Goal: Transaction & Acquisition: Purchase product/service

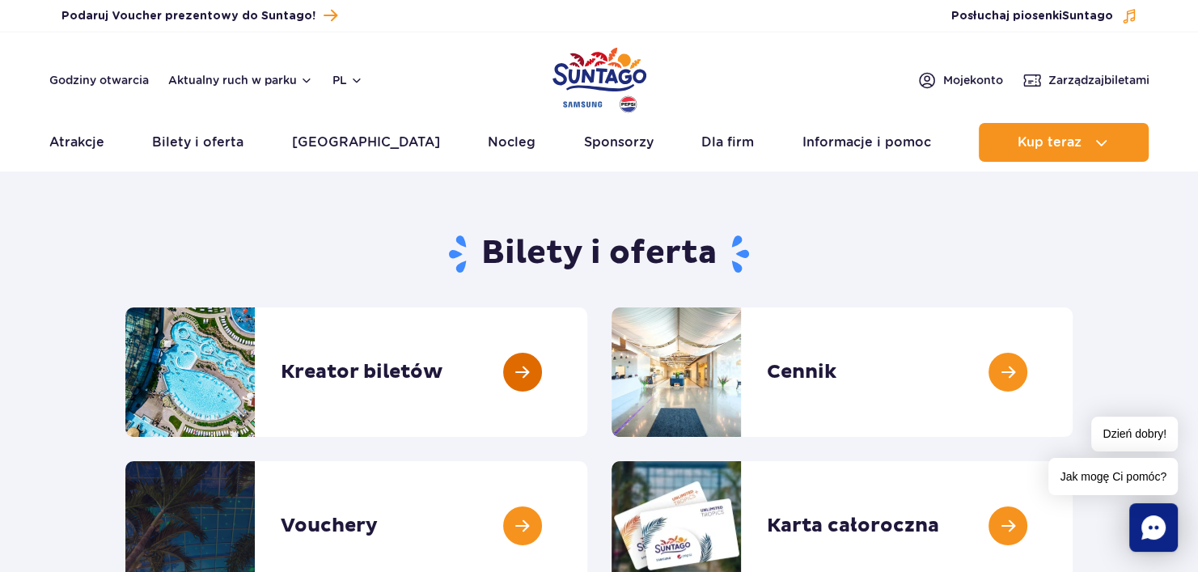
click at [587, 367] on link at bounding box center [587, 371] width 0 height 129
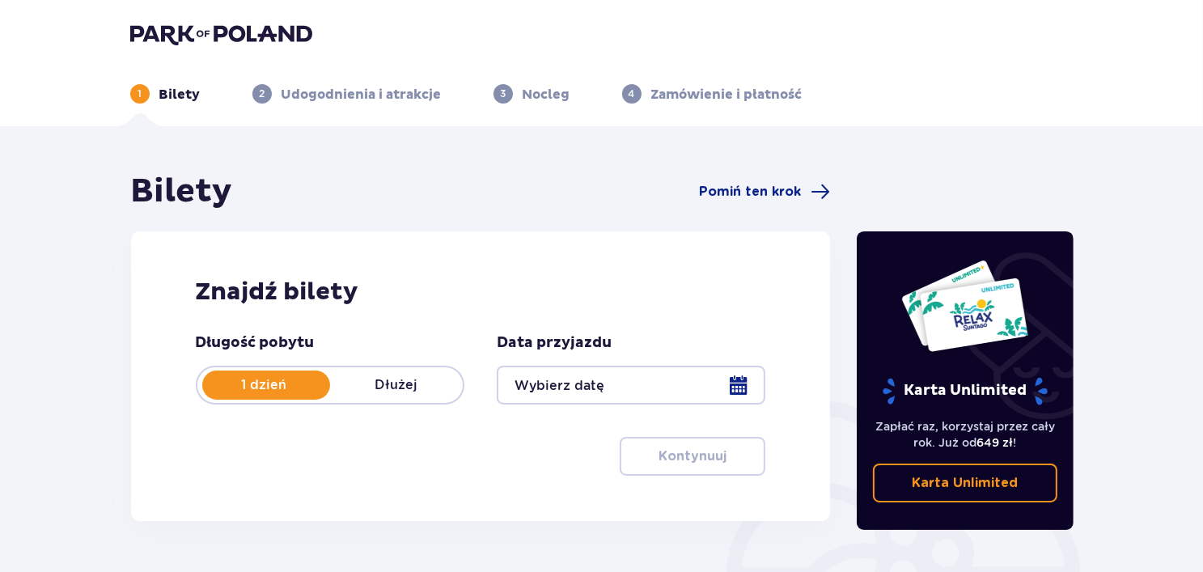
click at [620, 375] on div at bounding box center [631, 385] width 269 height 39
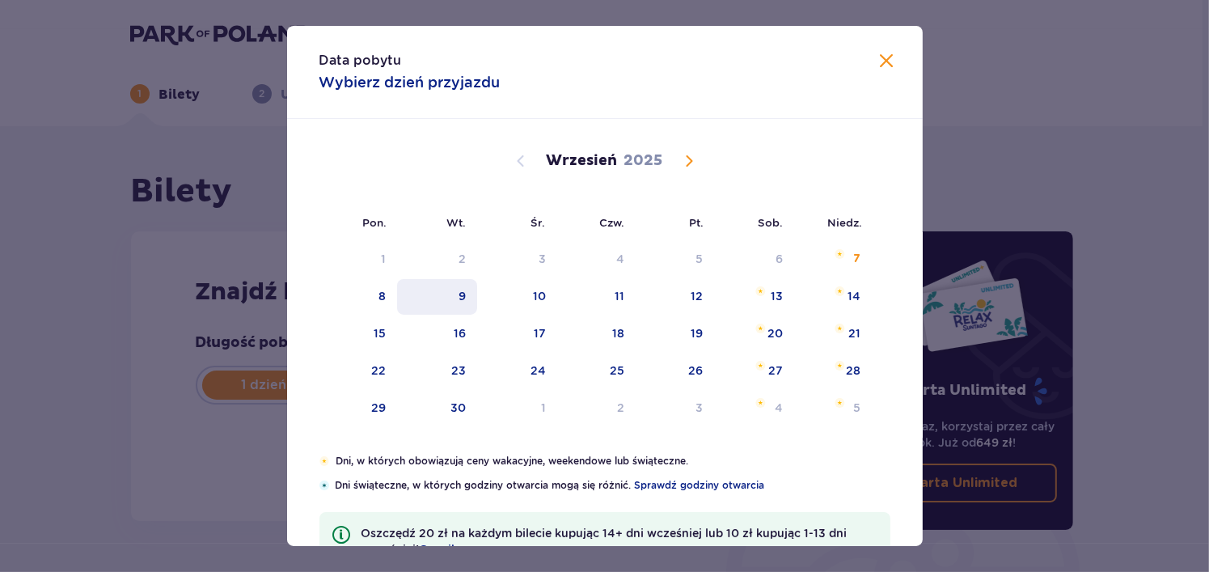
click at [459, 297] on div "9" at bounding box center [462, 296] width 7 height 16
type input "09.09.25"
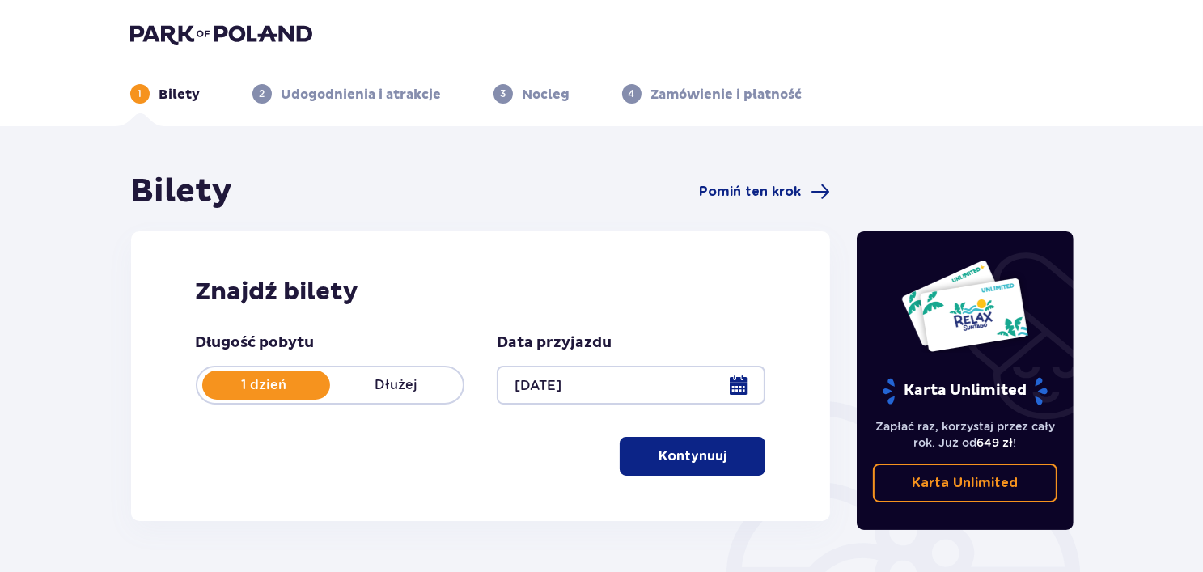
click at [532, 296] on h2 "Znajdź bilety" at bounding box center [481, 292] width 570 height 31
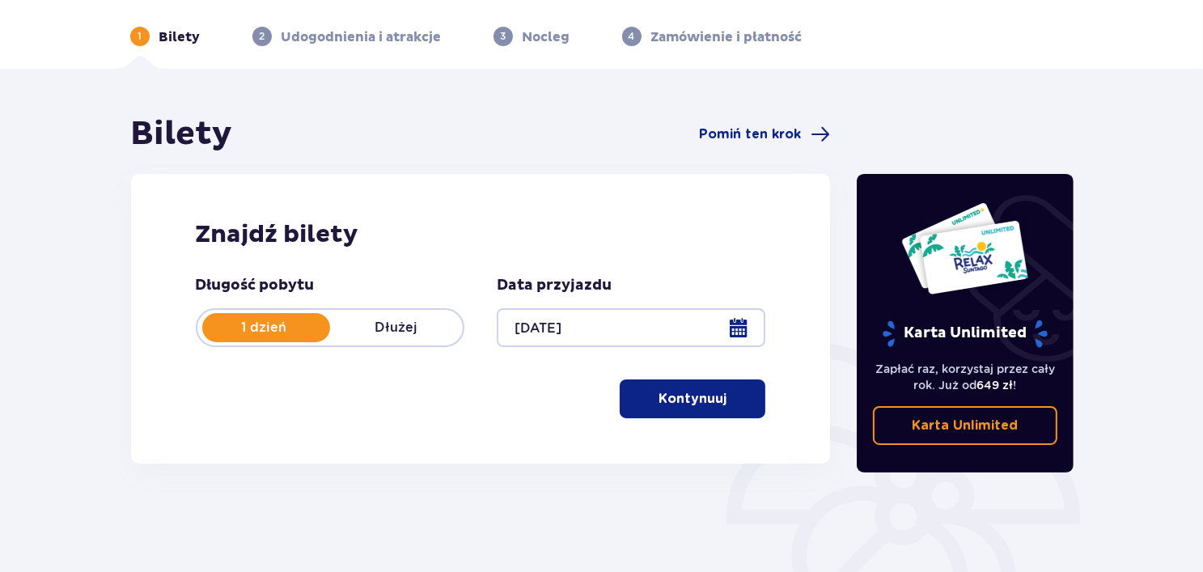
scroll to position [10, 0]
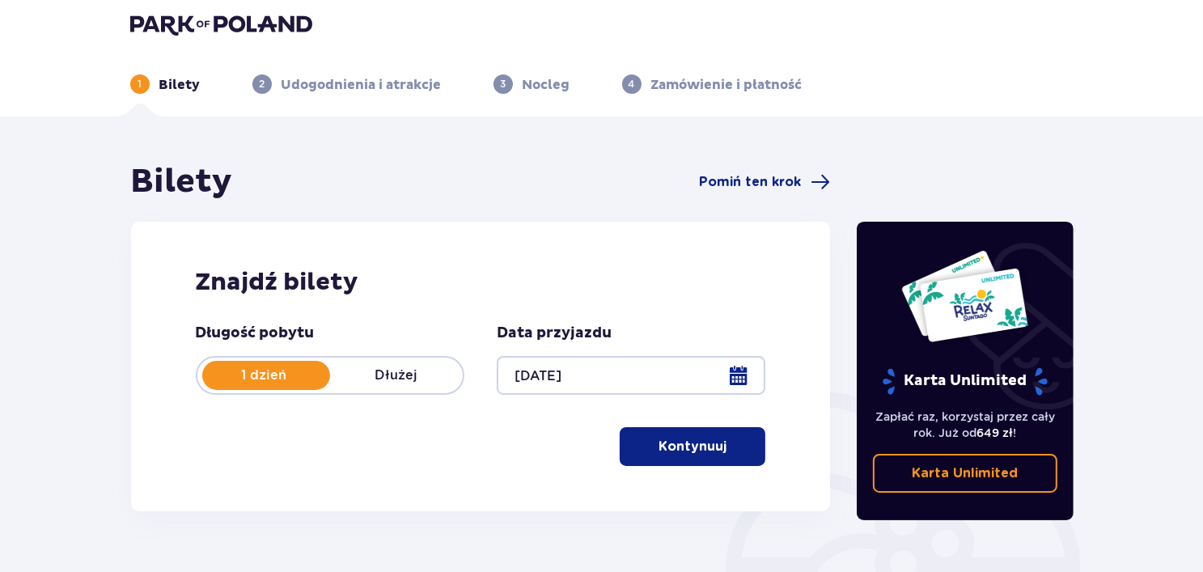
click at [659, 448] on p "Kontynuuj" at bounding box center [692, 447] width 68 height 18
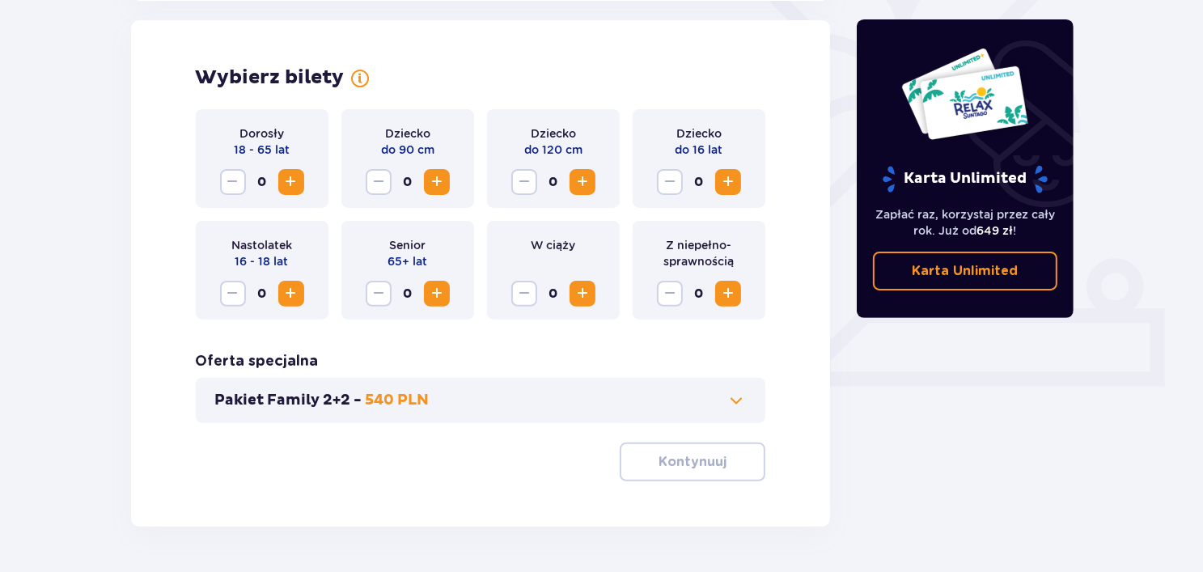
scroll to position [450, 0]
click at [288, 177] on span "Increase" at bounding box center [291, 181] width 19 height 19
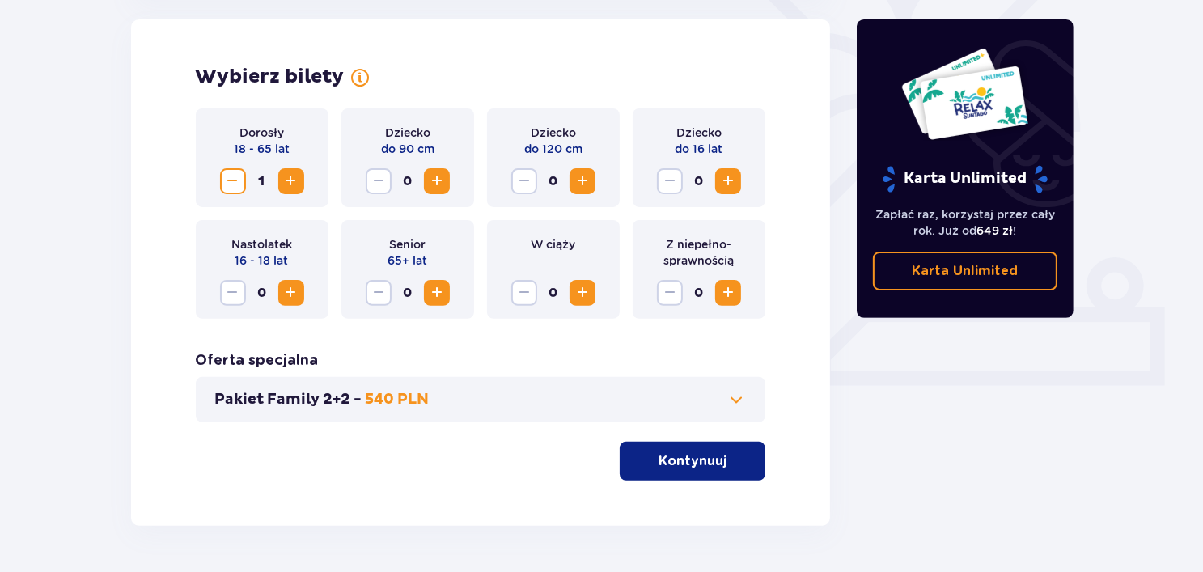
click at [288, 177] on span "Increase" at bounding box center [291, 181] width 19 height 19
click at [701, 459] on p "Kontynuuj" at bounding box center [692, 461] width 68 height 18
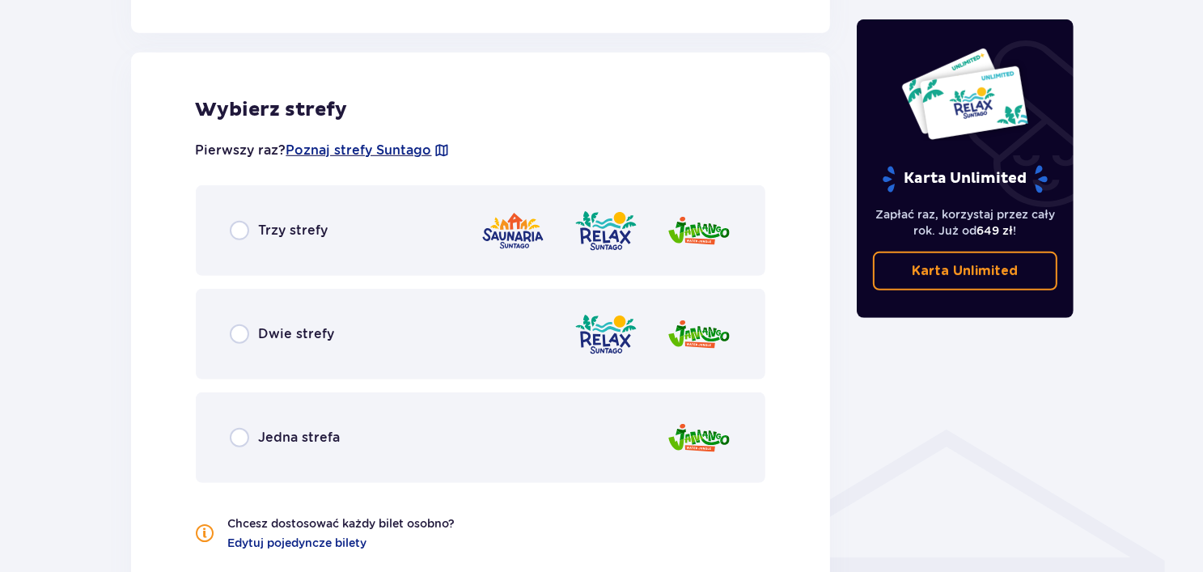
scroll to position [897, 0]
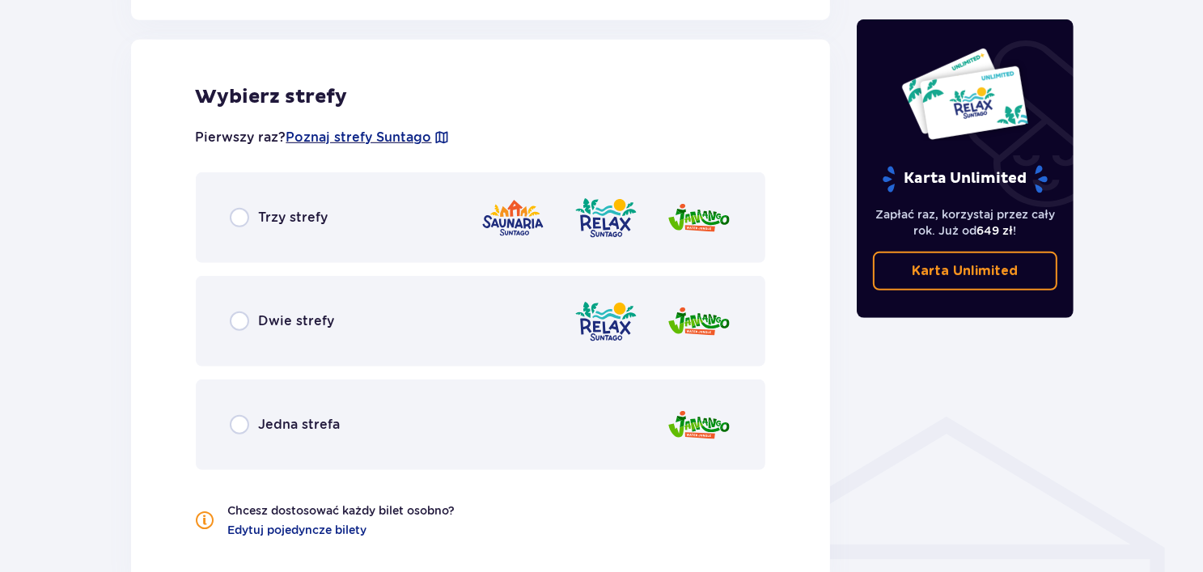
click at [267, 221] on p "Trzy strefy" at bounding box center [294, 218] width 70 height 18
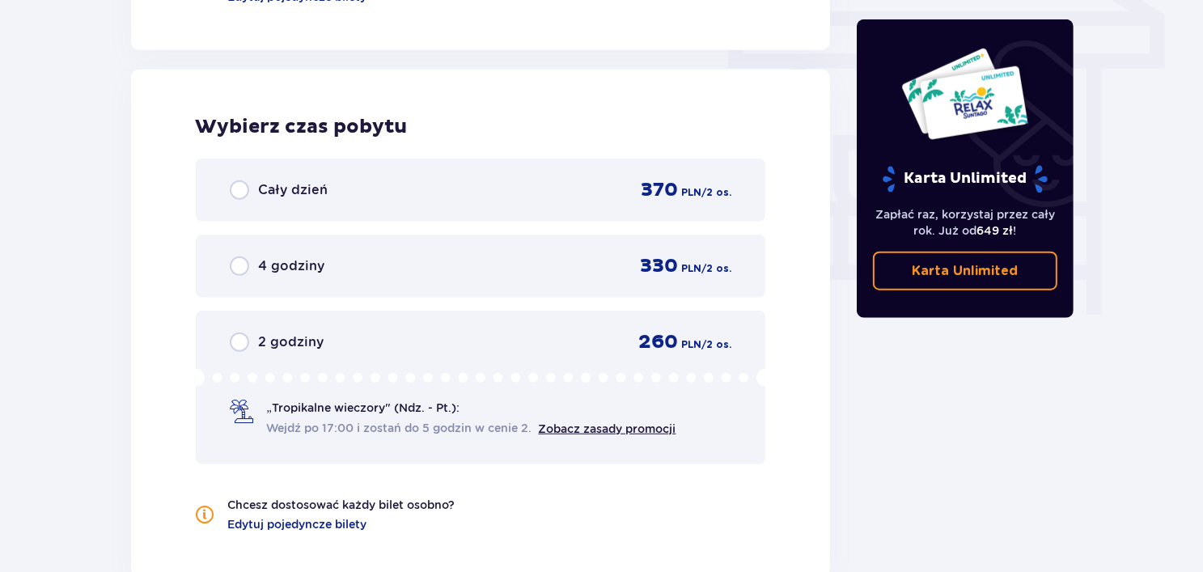
scroll to position [1460, 0]
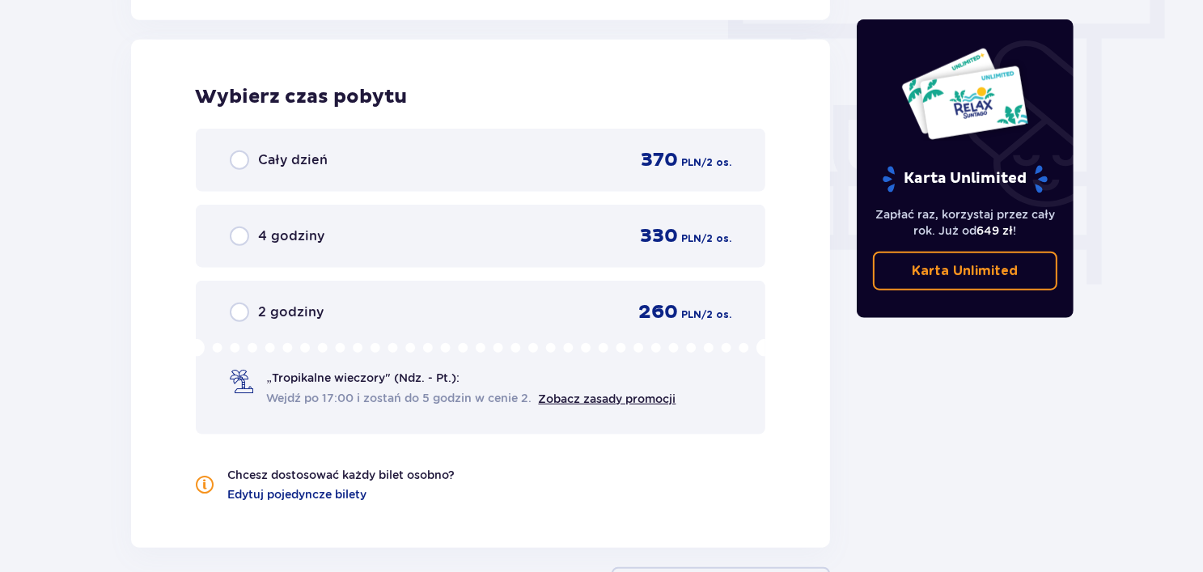
click at [295, 160] on p "Cały dzień" at bounding box center [294, 160] width 70 height 18
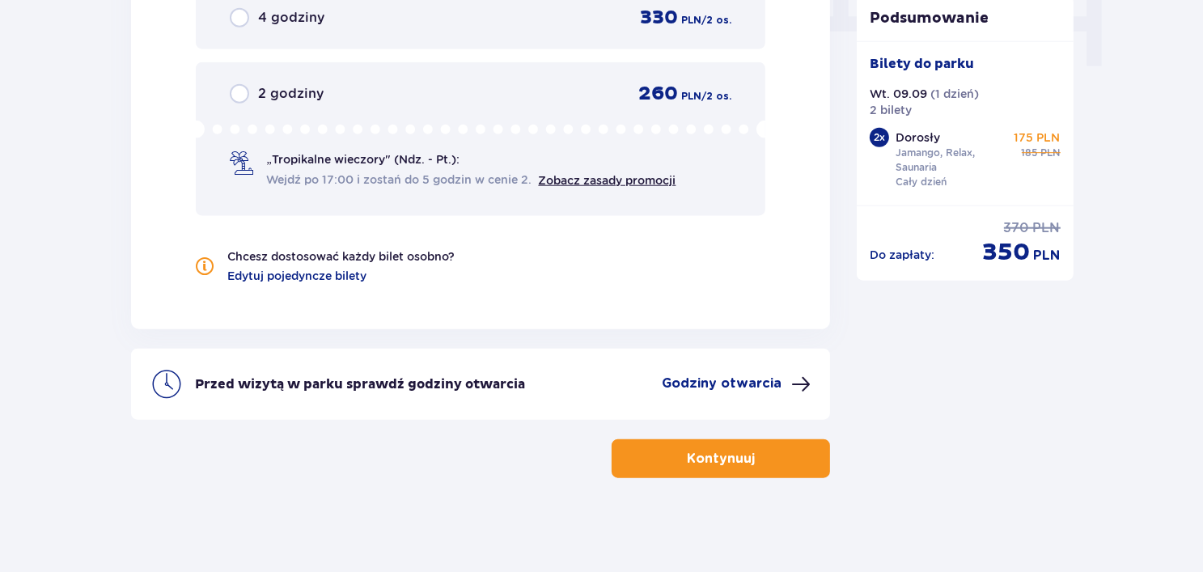
scroll to position [1679, 0]
click at [762, 449] on span "button" at bounding box center [757, 457] width 19 height 19
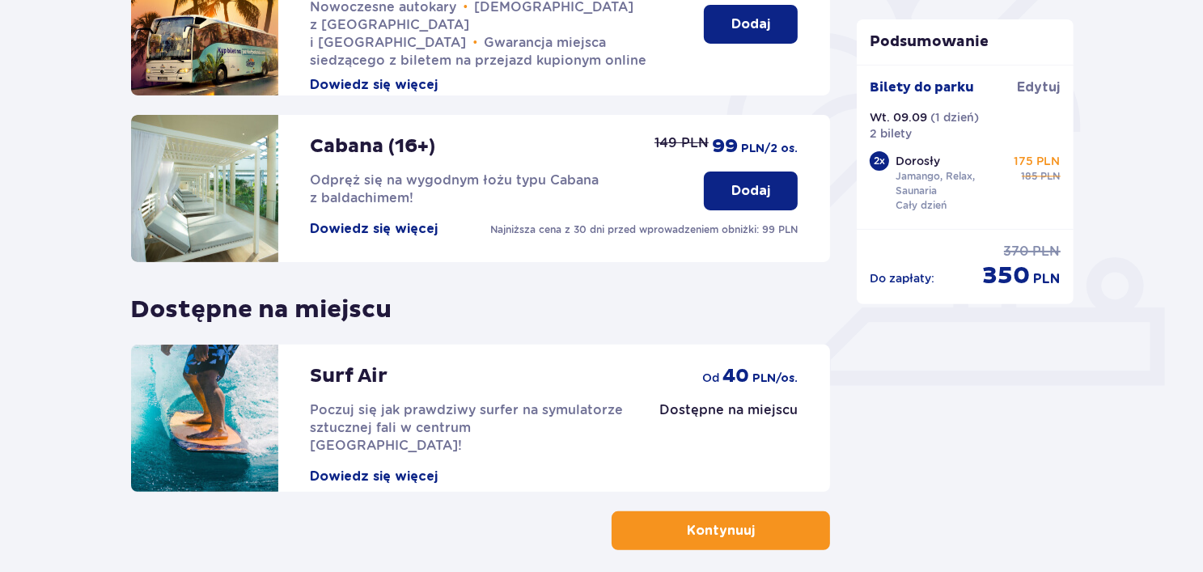
scroll to position [524, 0]
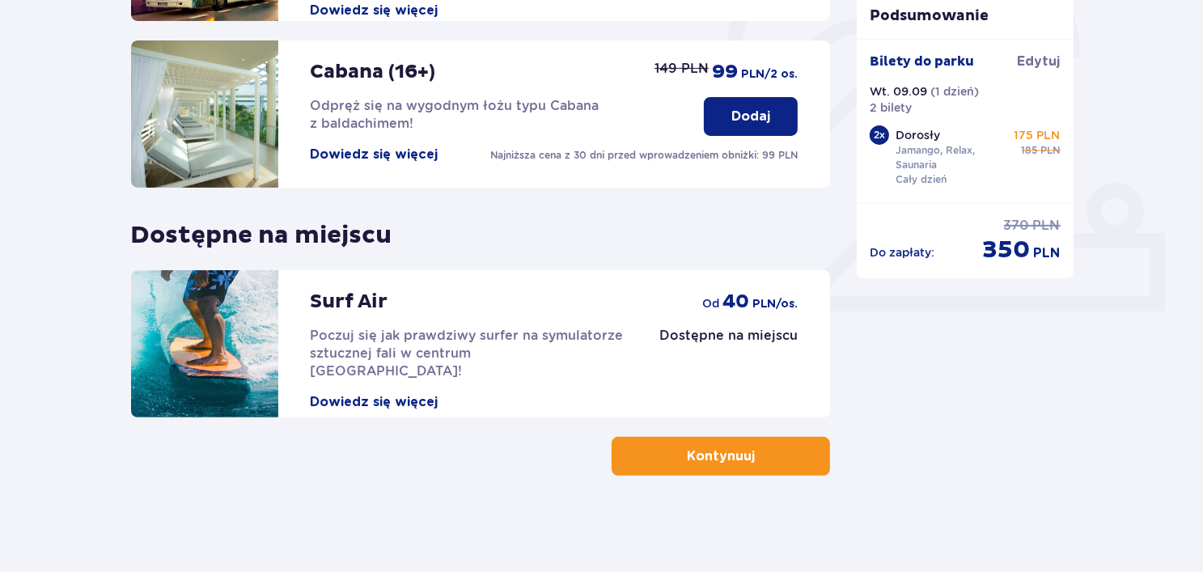
click at [711, 452] on p "Kontynuuj" at bounding box center [721, 456] width 68 height 18
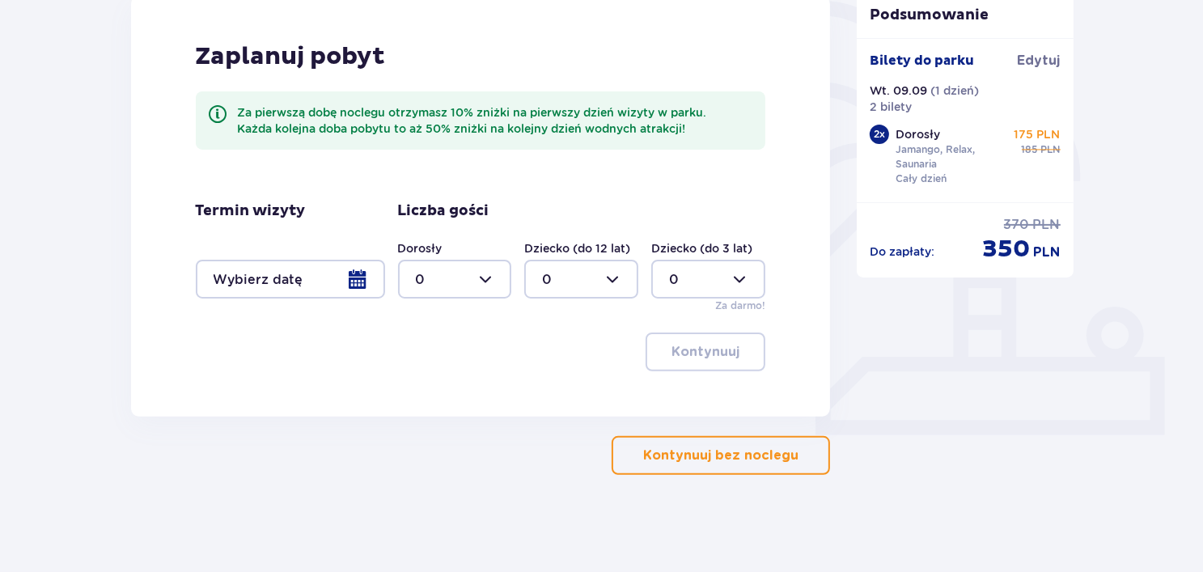
click at [692, 444] on button "Kontynuuj bez noclegu" at bounding box center [721, 455] width 218 height 39
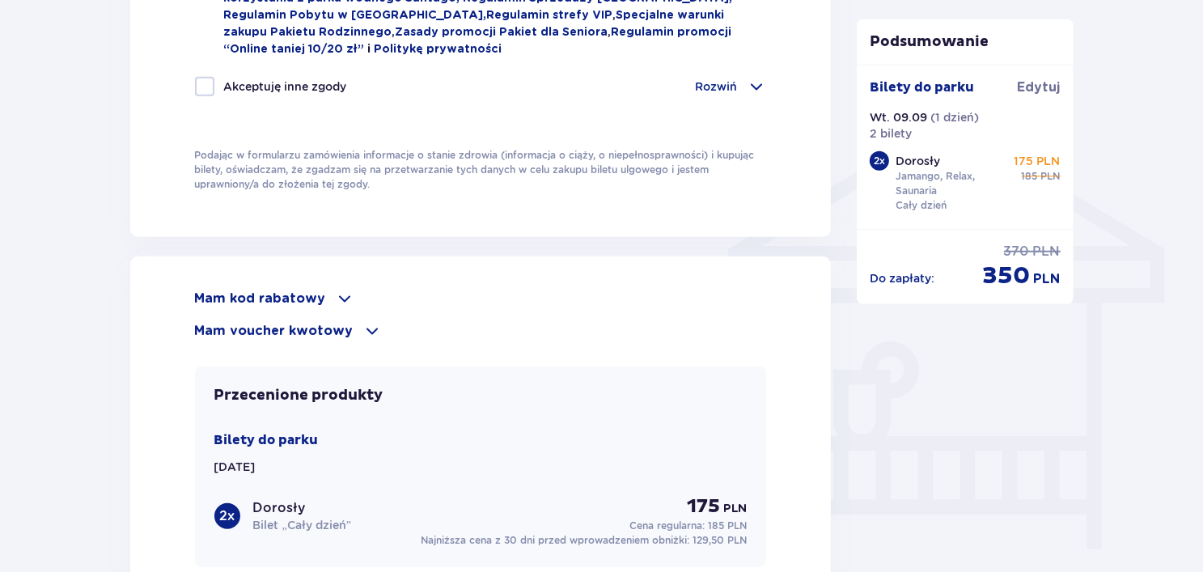
scroll to position [1213, 0]
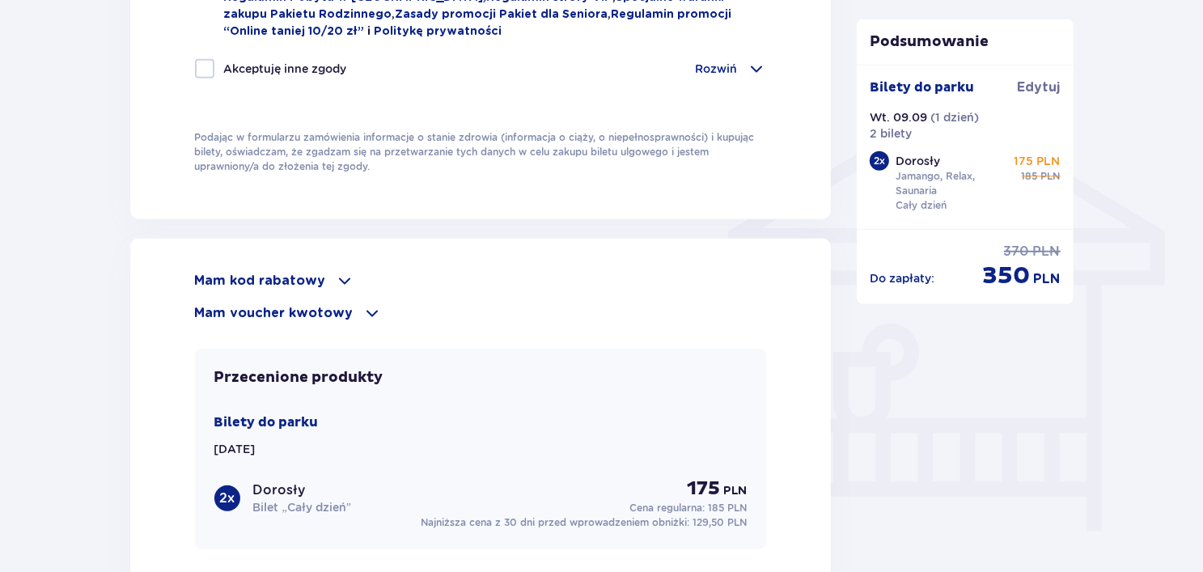
click at [317, 277] on p "Mam kod rabatowy" at bounding box center [260, 281] width 131 height 18
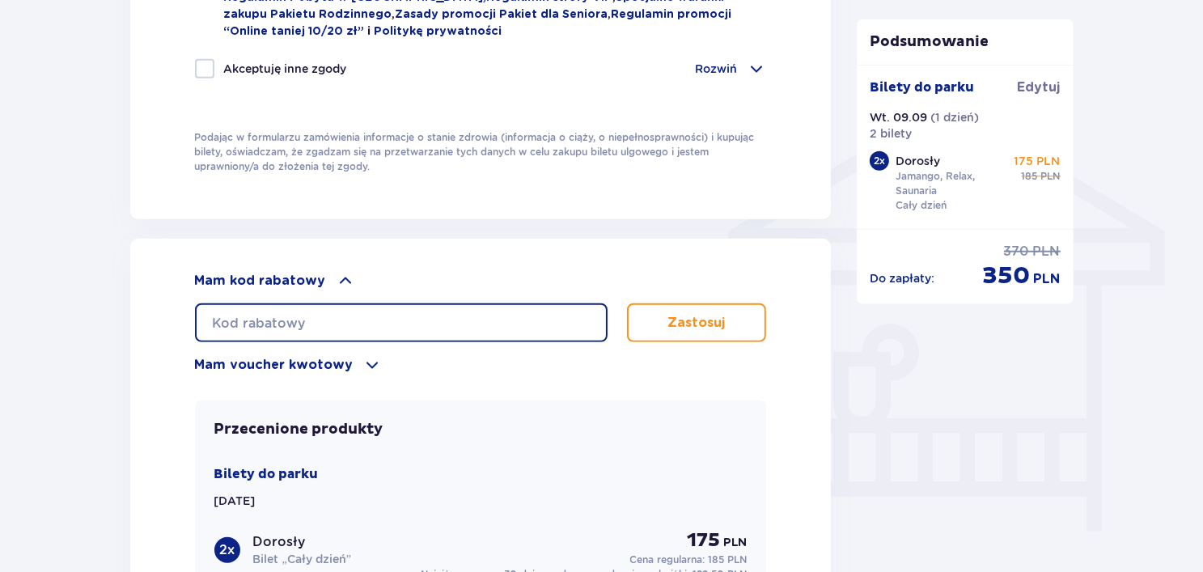
click at [335, 314] on input "text" at bounding box center [401, 322] width 413 height 39
type input "student30"
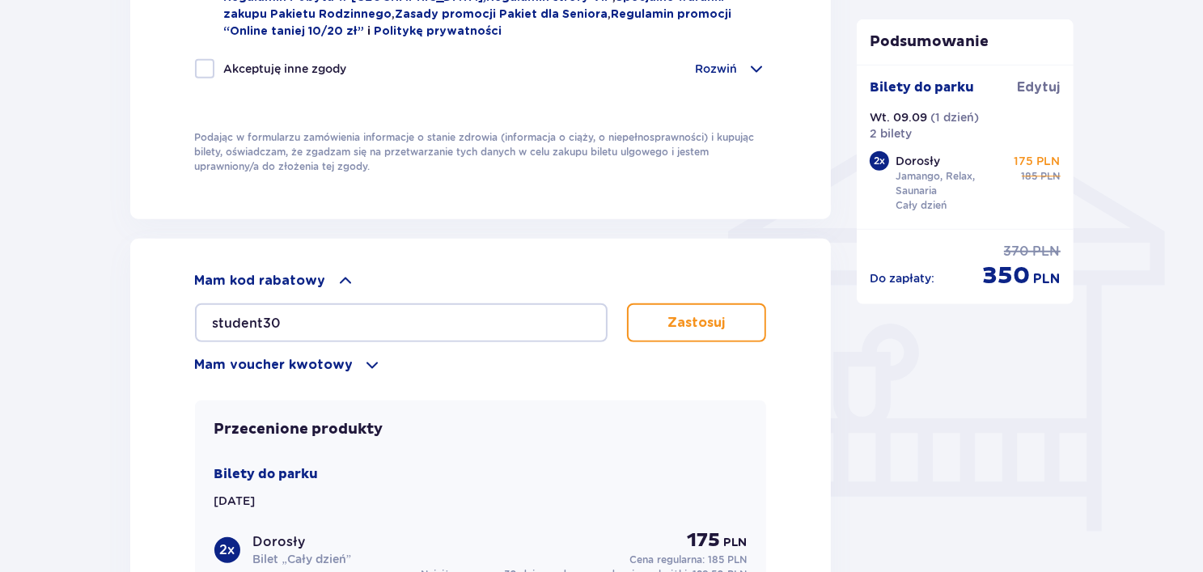
click at [690, 323] on p "Zastosuj" at bounding box center [695, 323] width 57 height 18
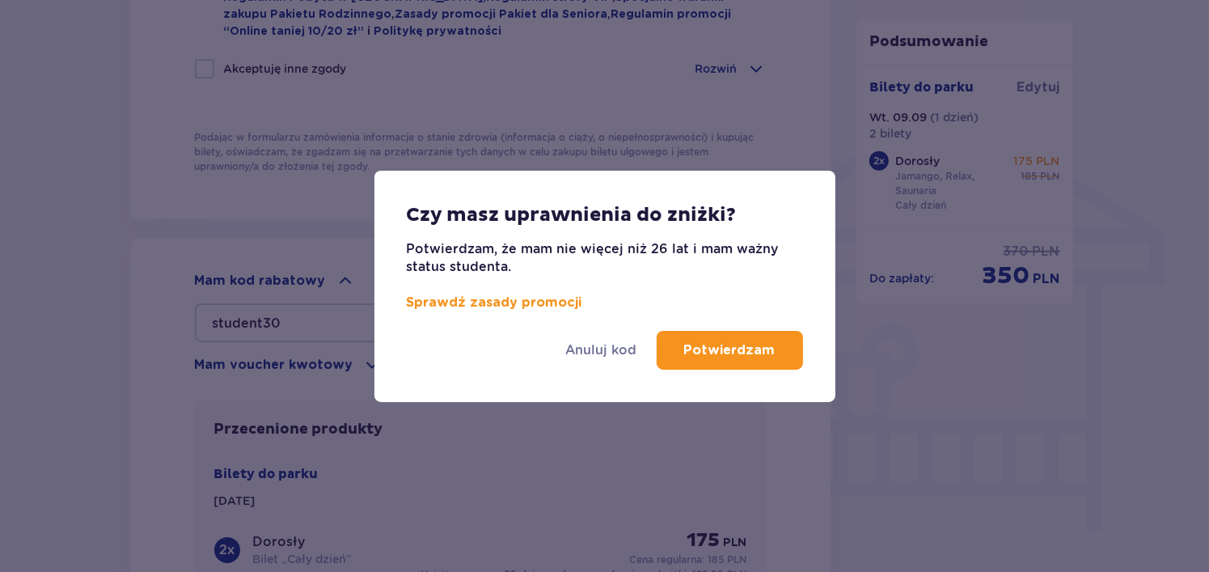
click at [735, 352] on p "Potwierdzam" at bounding box center [729, 350] width 91 height 18
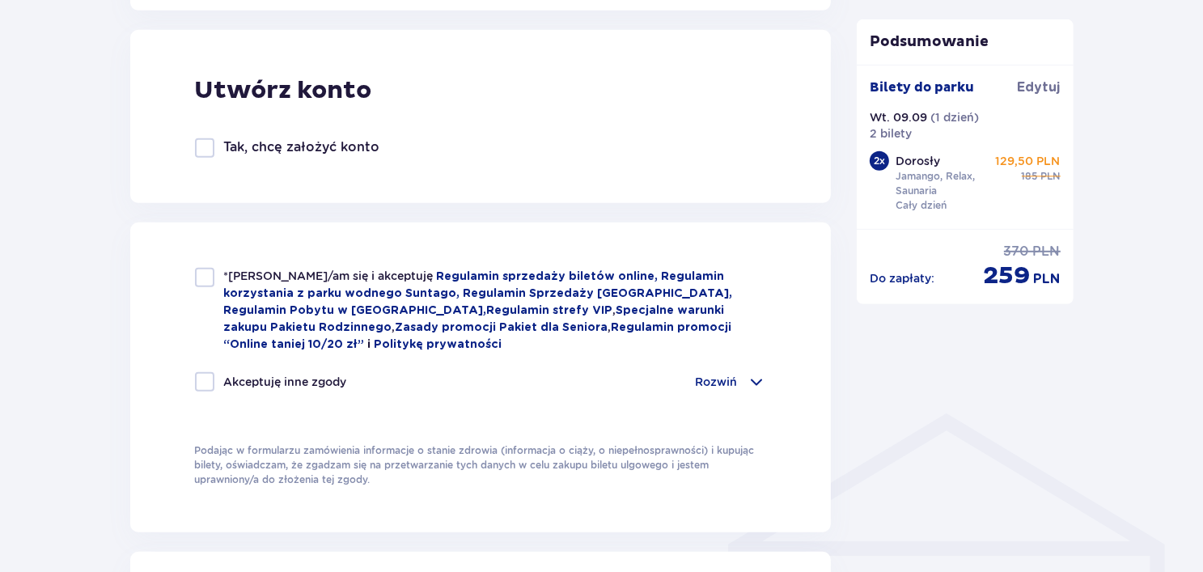
scroll to position [890, 0]
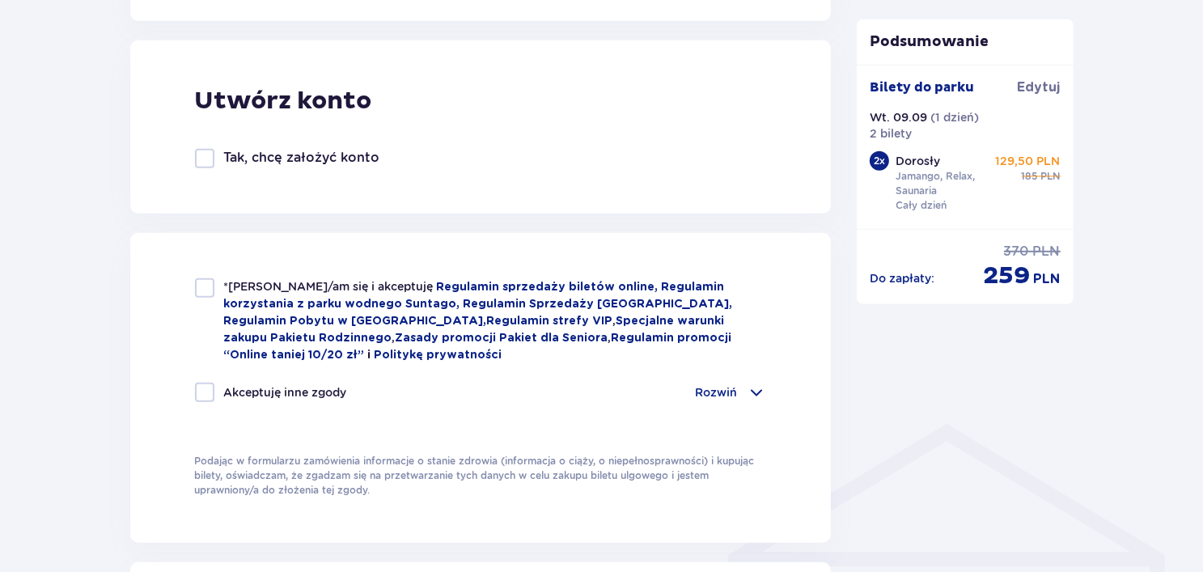
click at [205, 287] on div at bounding box center [204, 287] width 19 height 19
checkbox input "true"
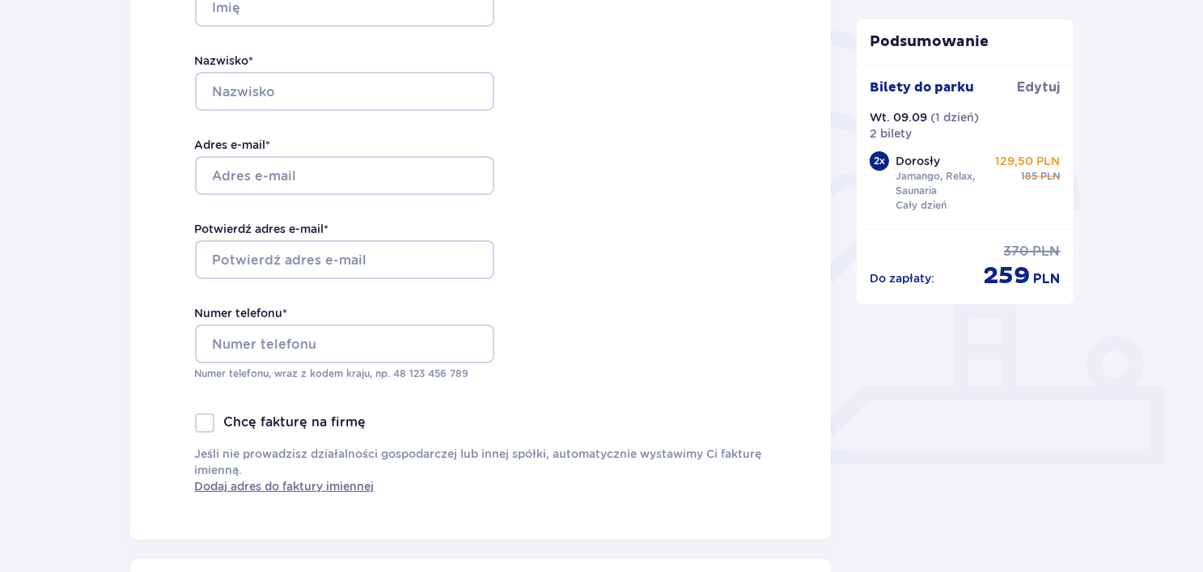
scroll to position [243, 0]
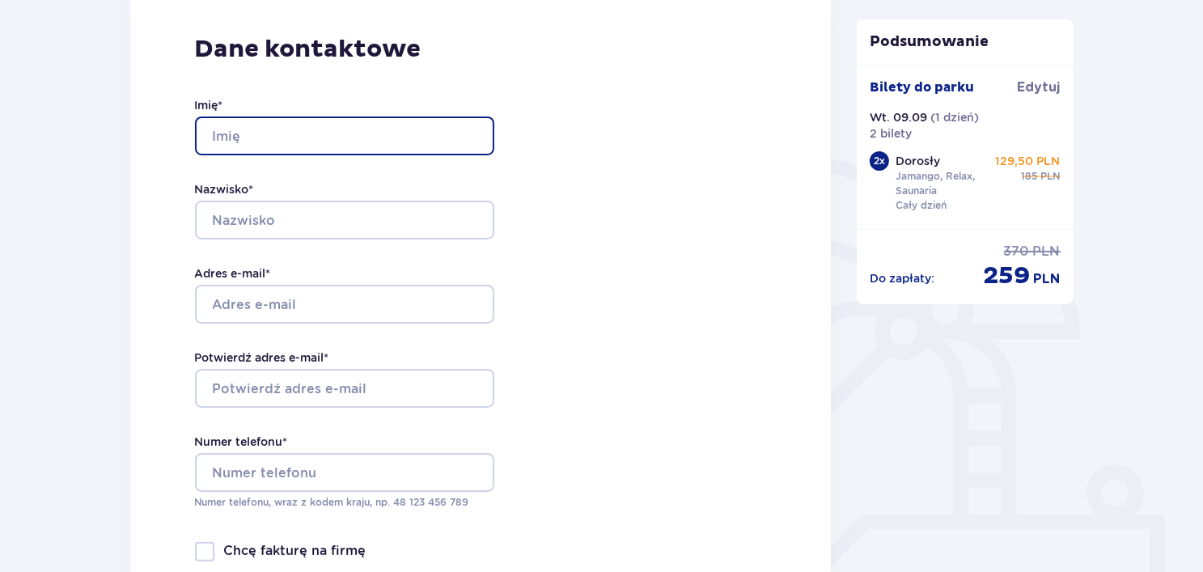
click at [259, 142] on input "Imię *" at bounding box center [344, 135] width 299 height 39
type input "Kamil"
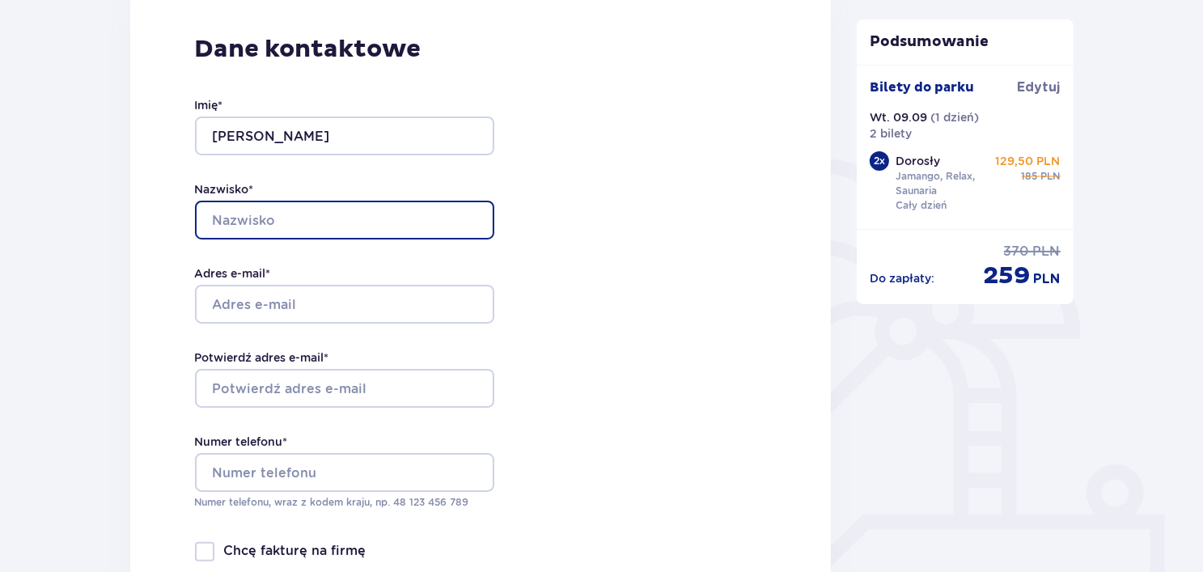
click at [298, 210] on input "Nazwisko *" at bounding box center [344, 220] width 299 height 39
type input "Kułak"
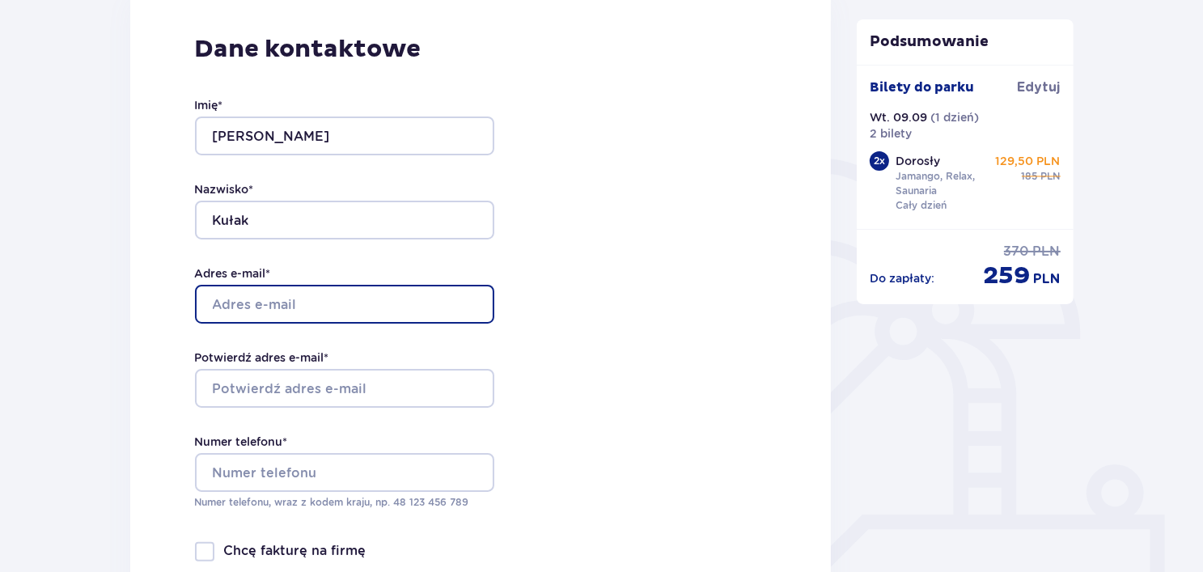
click at [281, 316] on input "Adres e-mail *" at bounding box center [344, 304] width 299 height 39
click at [289, 299] on input "Adres e-mail *" at bounding box center [344, 304] width 299 height 39
type input "[EMAIL_ADDRESS][DOMAIN_NAME]"
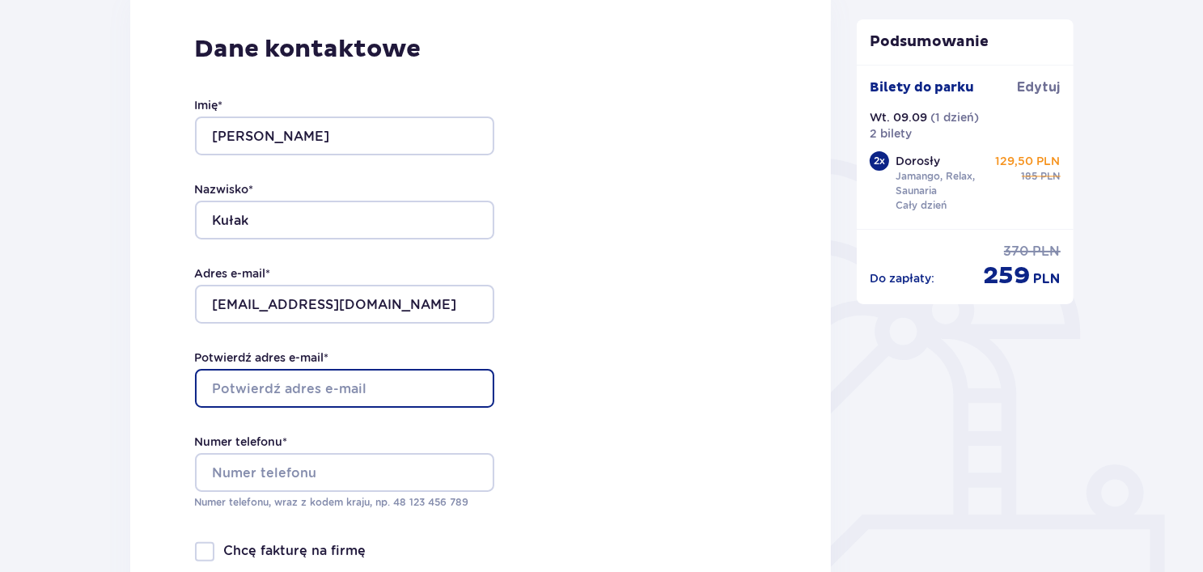
click at [324, 384] on input "Potwierdź adres e-mail *" at bounding box center [344, 388] width 299 height 39
type input "[EMAIL_ADDRESS][DOMAIN_NAME]"
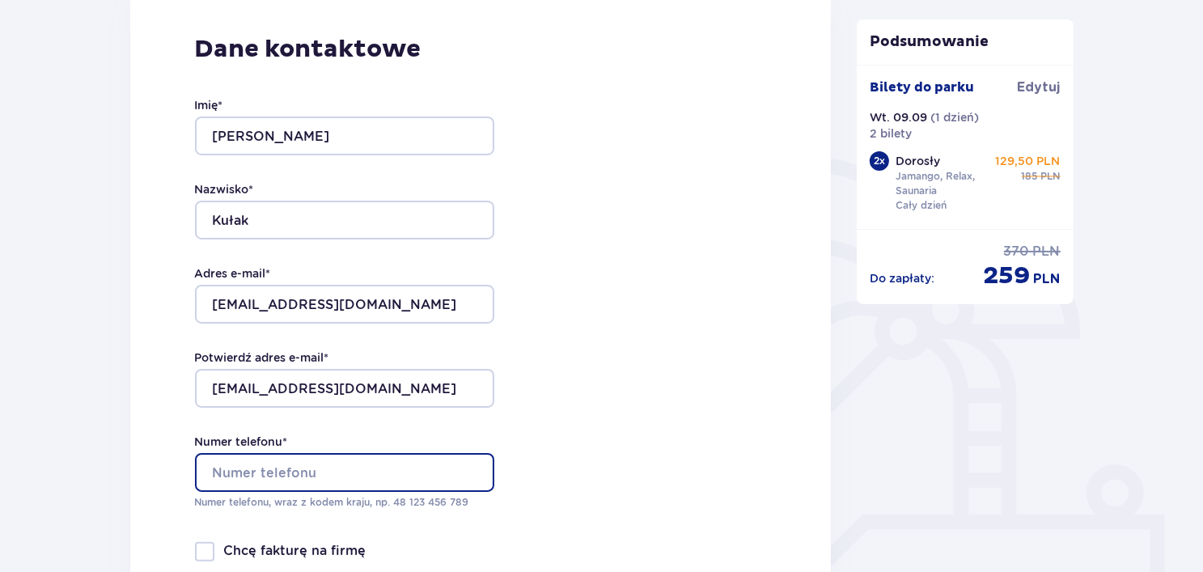
click at [308, 474] on input "Numer telefonu *" at bounding box center [344, 472] width 299 height 39
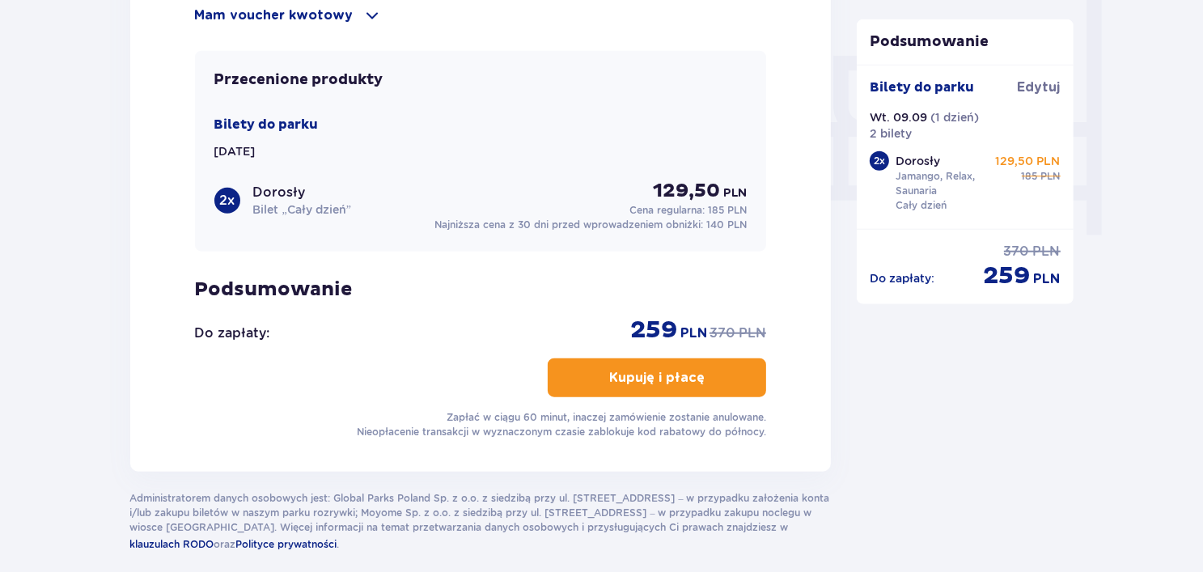
scroll to position [1537, 0]
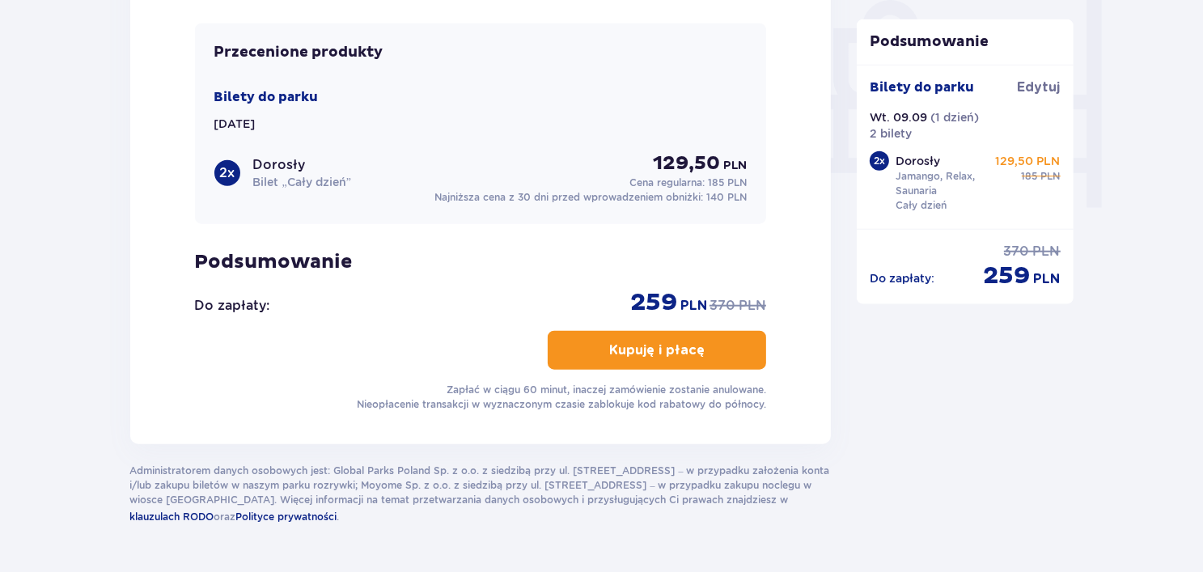
type input "535298076"
click at [685, 349] on p "Kupuję i płacę" at bounding box center [656, 350] width 95 height 18
